Goal: Task Accomplishment & Management: Manage account settings

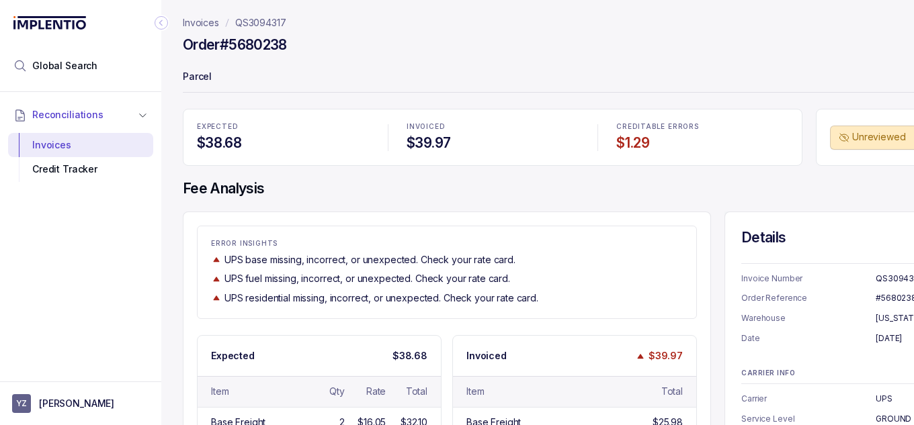
scroll to position [112, 0]
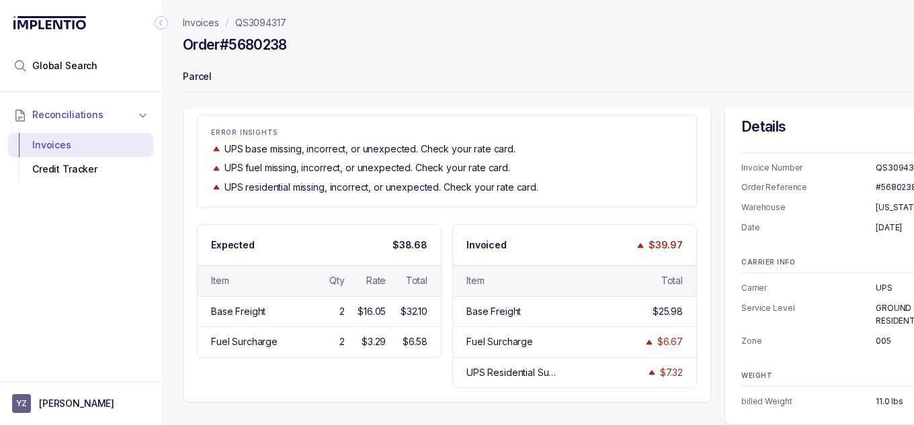
click at [68, 395] on button "YZ [PERSON_NAME]" at bounding box center [80, 403] width 137 height 19
click at [69, 376] on p "Logout" at bounding box center [89, 374] width 112 height 13
click at [475, 29] on nav "Invoices QS3094317" at bounding box center [580, 22] width 794 height 13
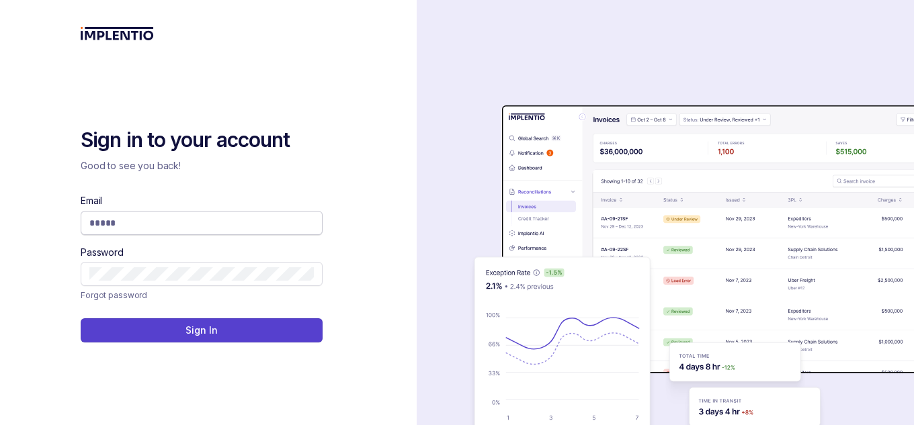
click at [191, 228] on input "Email" at bounding box center [201, 222] width 224 height 13
type input "**********"
